Goal: Transaction & Acquisition: Book appointment/travel/reservation

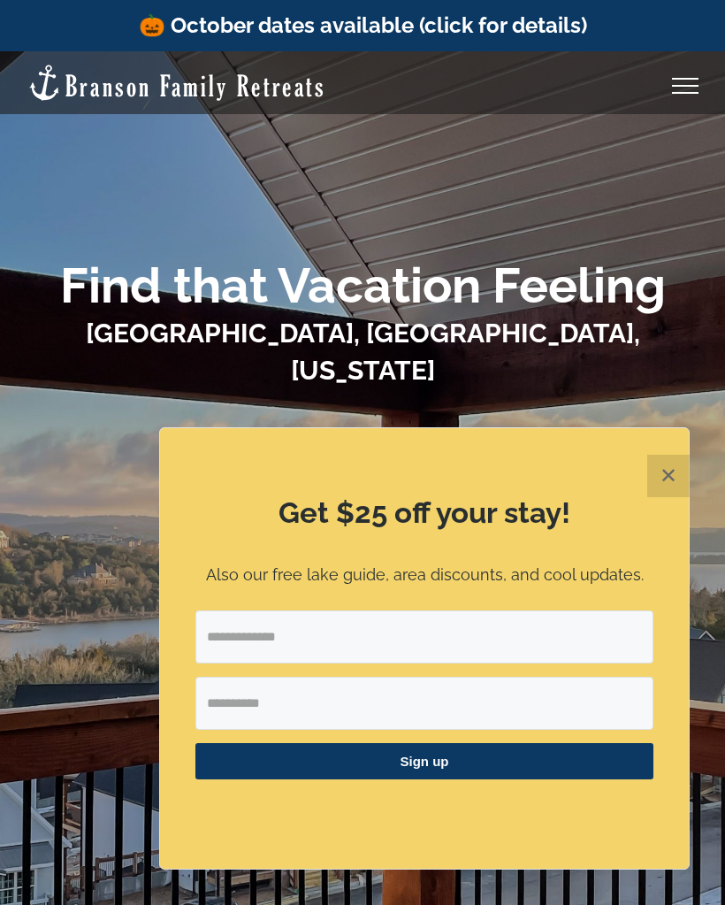
click at [672, 487] on button "✕" at bounding box center [669, 476] width 42 height 42
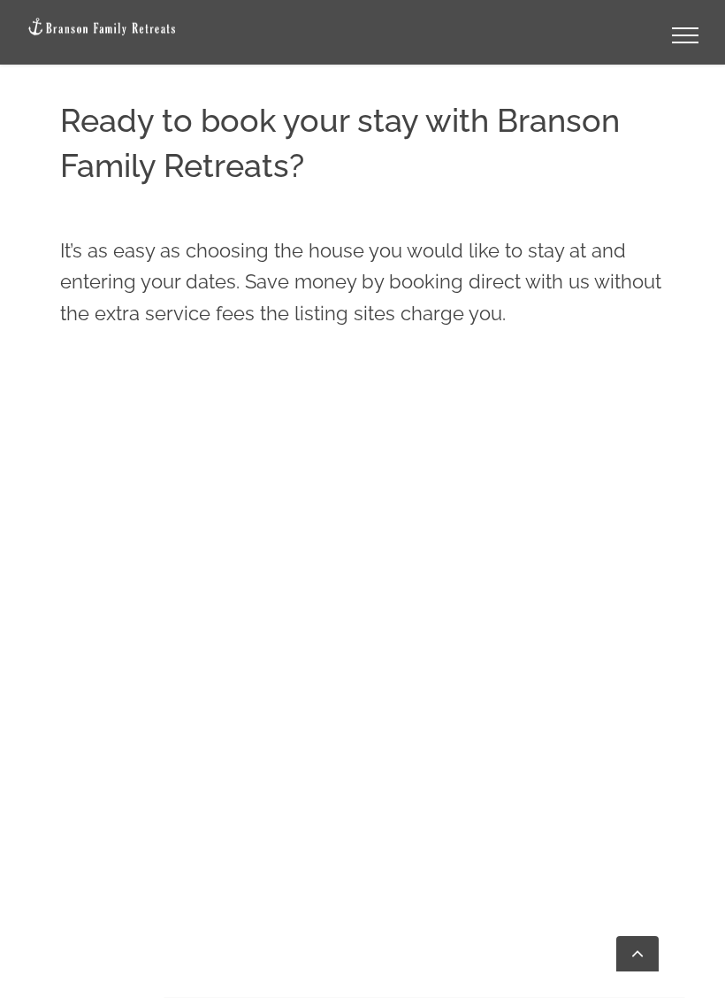
scroll to position [1019, 0]
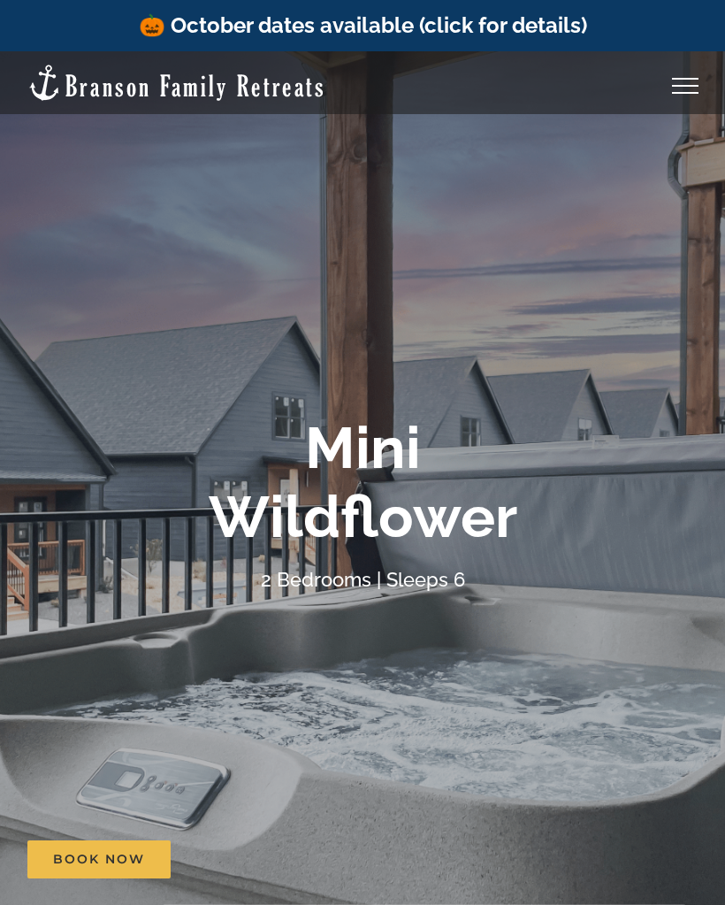
click at [682, 88] on link "Toggle Menu" at bounding box center [685, 86] width 71 height 16
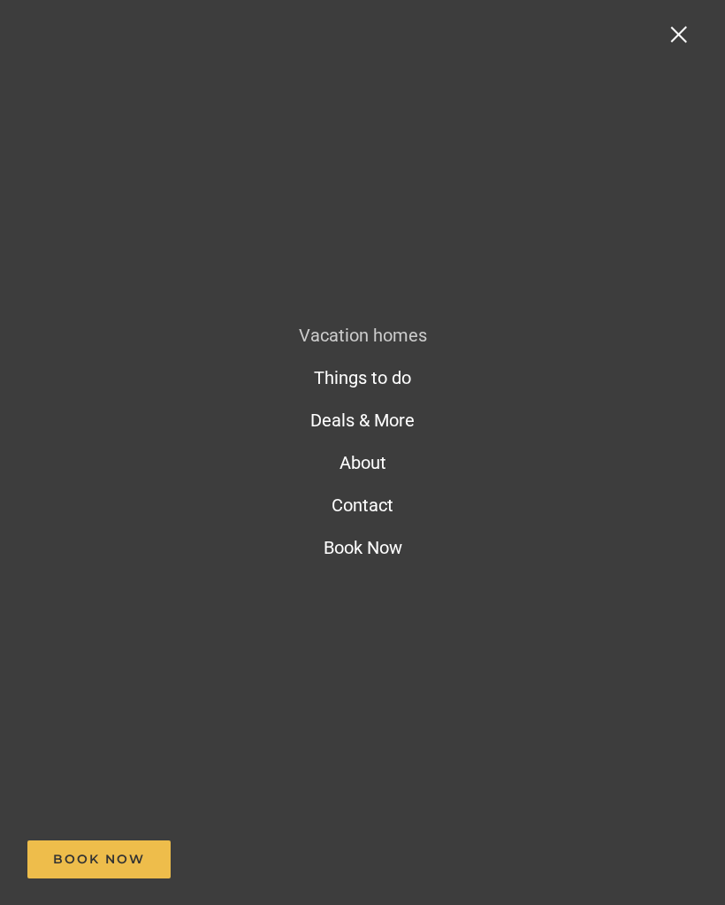
click at [393, 426] on span "Deals & More" at bounding box center [363, 420] width 104 height 21
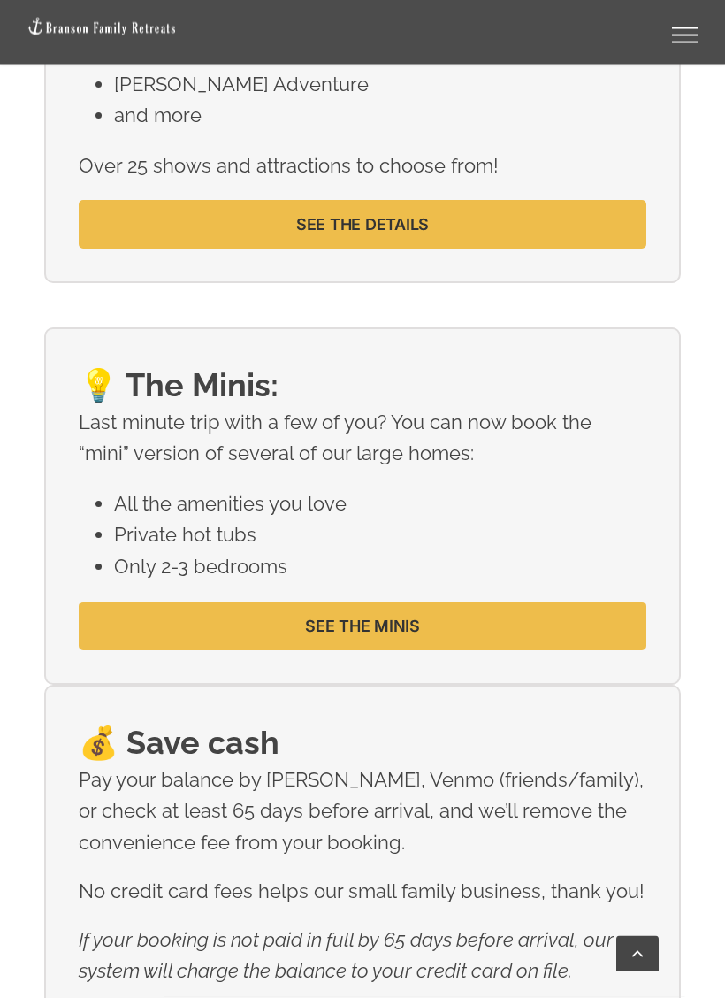
scroll to position [2612, 0]
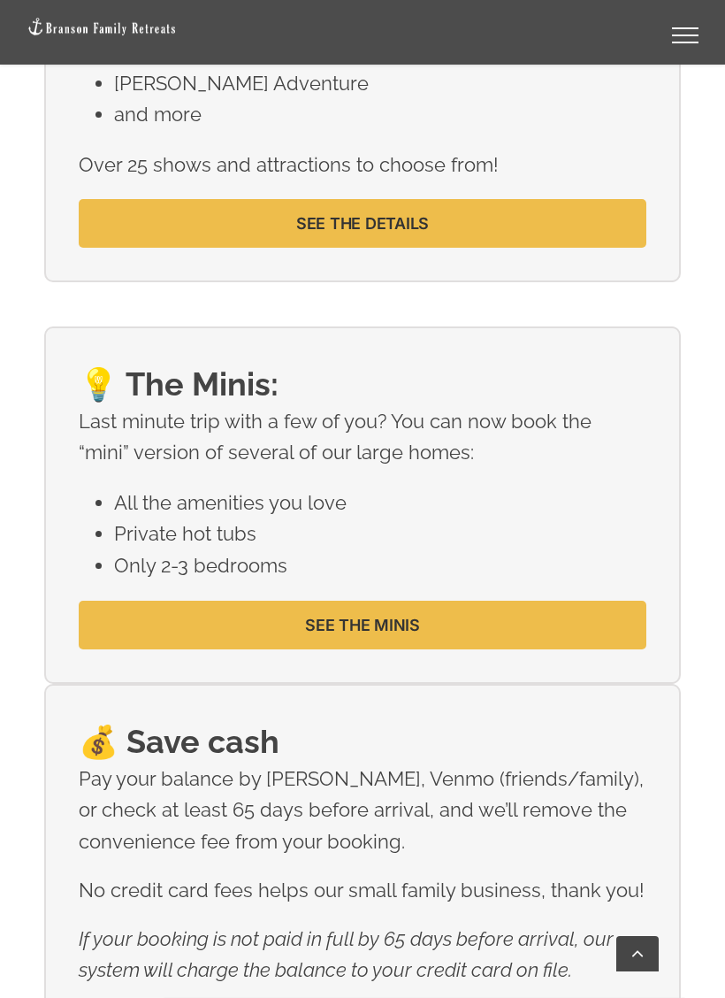
click at [421, 641] on link "SEE THE MINIS" at bounding box center [362, 625] width 567 height 49
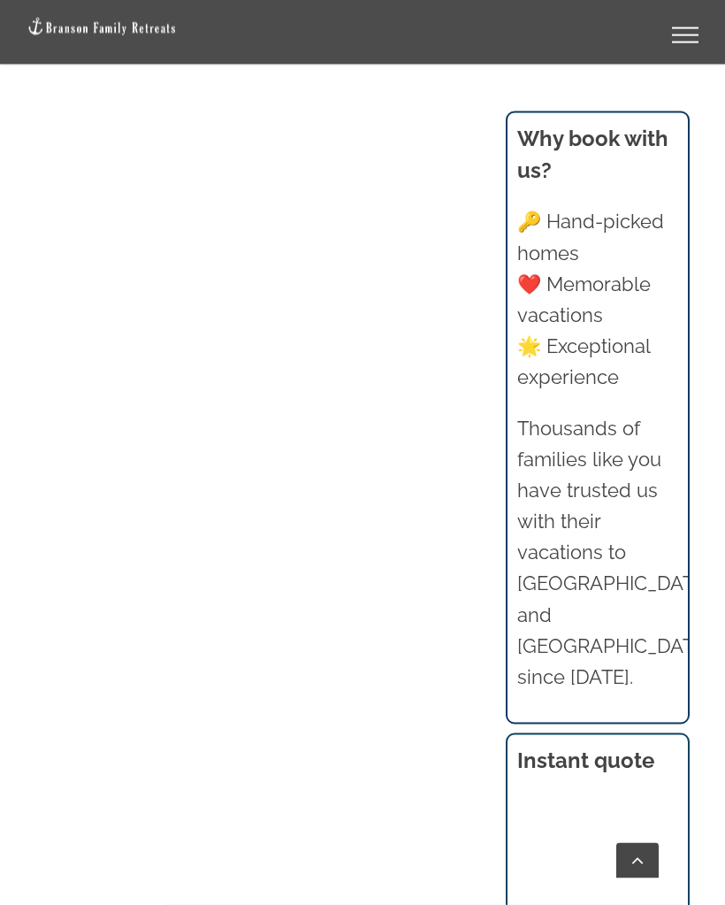
scroll to position [2659, 0]
